Goal: Check status: Check status

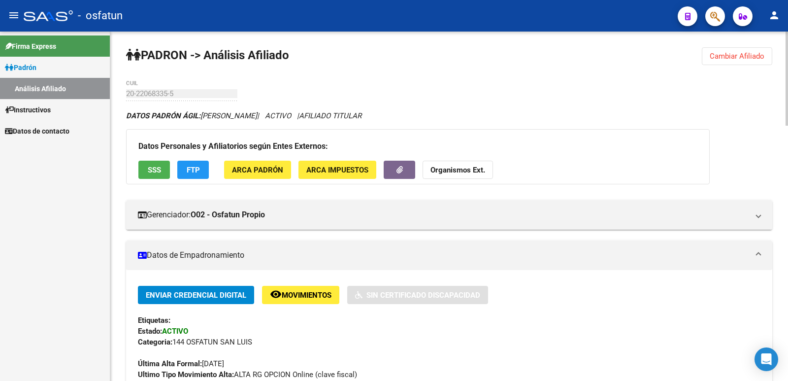
click at [737, 56] on span "Cambiar Afiliado" at bounding box center [737, 56] width 55 height 9
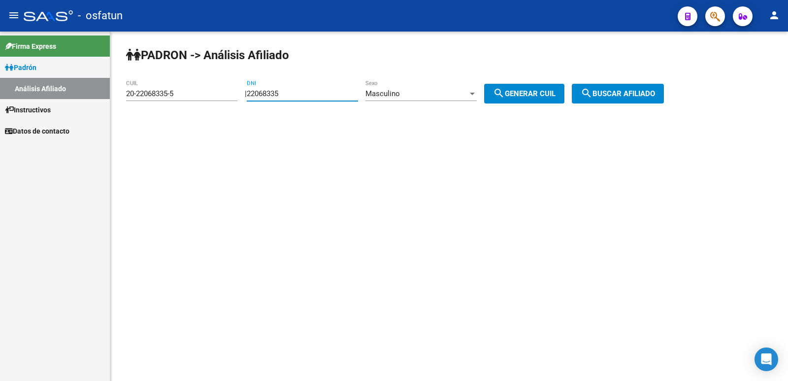
drag, startPoint x: 333, startPoint y: 93, endPoint x: 184, endPoint y: 95, distance: 148.8
click at [184, 95] on app-analisis-afiliado "[PERSON_NAME] -> Análisis Afiliado 20-22068335-5 CUIL | 22068335 DNI Masculino …" at bounding box center [398, 93] width 545 height 9
paste input "number"
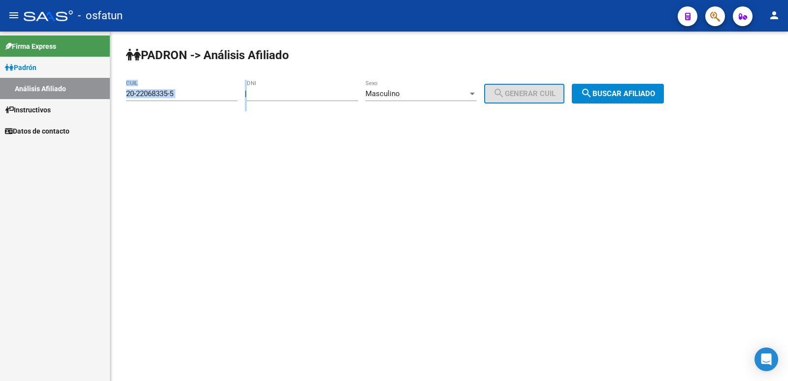
drag, startPoint x: 299, startPoint y: 99, endPoint x: 221, endPoint y: 95, distance: 77.4
click at [221, 95] on app-analisis-afiliado "[PERSON_NAME] -> Análisis Afiliado 20-22068335-5 CUIL | DNI Masculino Sexo sear…" at bounding box center [398, 93] width 545 height 9
click at [266, 93] on input "DNI" at bounding box center [302, 93] width 111 height 9
paste input "37723566"
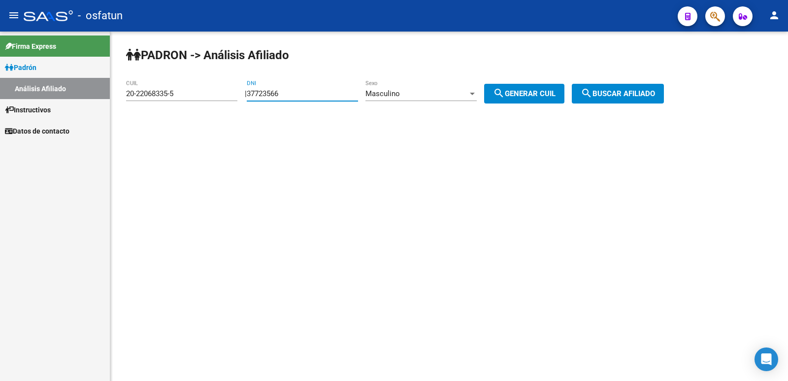
type input "37723566"
click at [444, 94] on div "Masculino" at bounding box center [417, 93] width 102 height 9
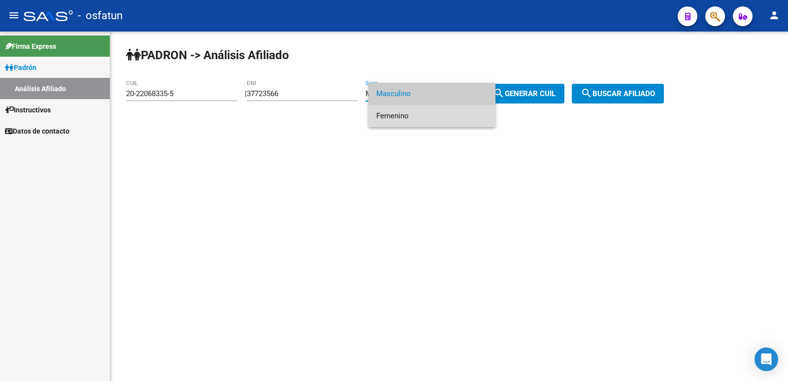
click at [424, 116] on span "Femenino" at bounding box center [431, 116] width 111 height 22
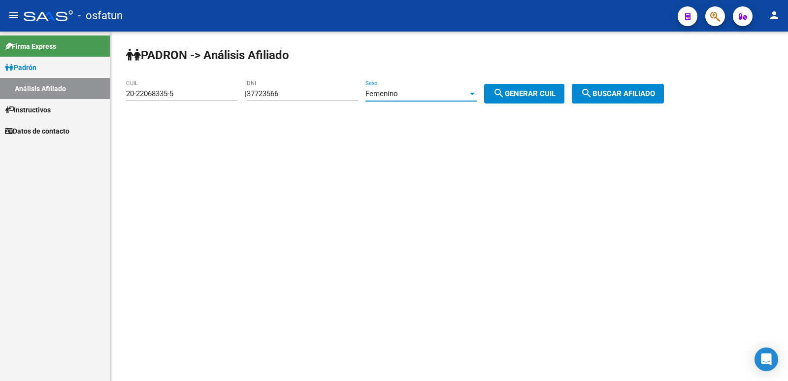
click at [428, 93] on div "Femenino" at bounding box center [417, 93] width 102 height 9
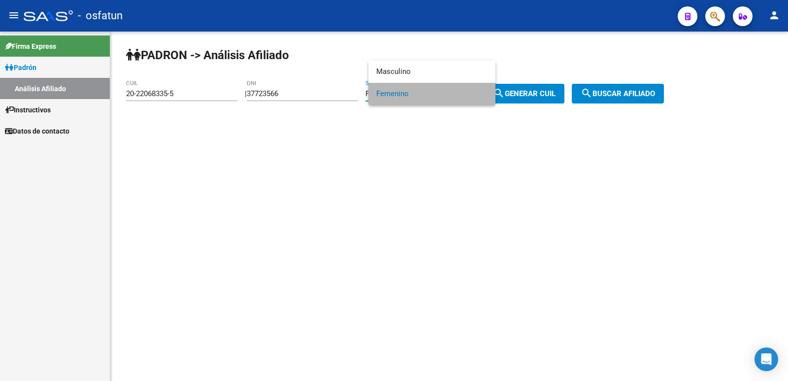
click at [428, 93] on span "Femenino" at bounding box center [431, 94] width 111 height 22
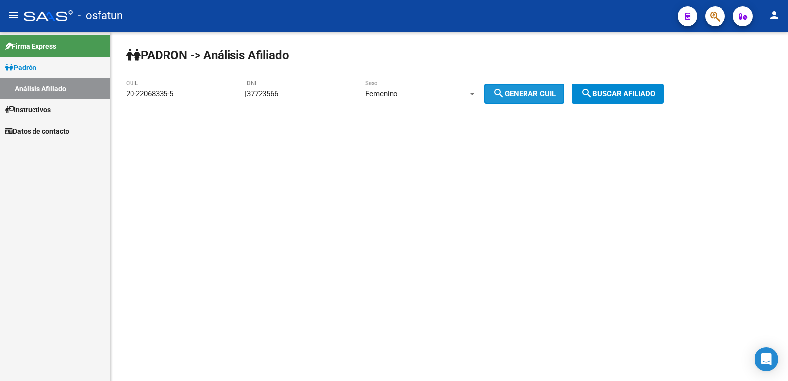
click at [529, 97] on span "search Generar CUIL" at bounding box center [524, 93] width 63 height 9
type input "27-37723566-0"
click at [637, 89] on button "search Buscar afiliado" at bounding box center [618, 94] width 92 height 20
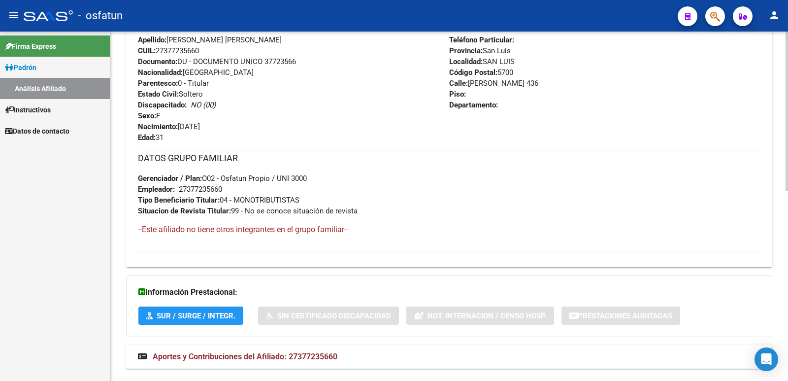
scroll to position [416, 0]
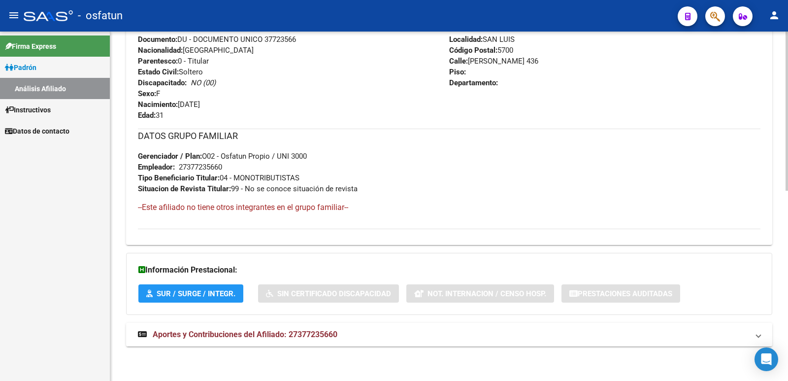
click at [307, 336] on span "Aportes y Contribuciones del Afiliado: 27377235660" at bounding box center [245, 334] width 185 height 9
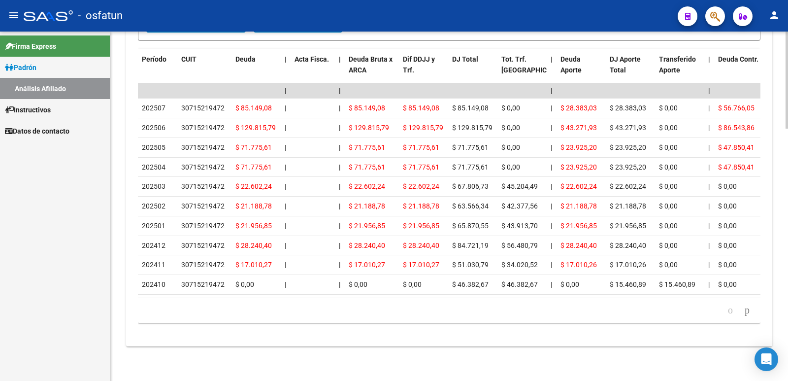
scroll to position [910, 0]
